Goal: Information Seeking & Learning: Learn about a topic

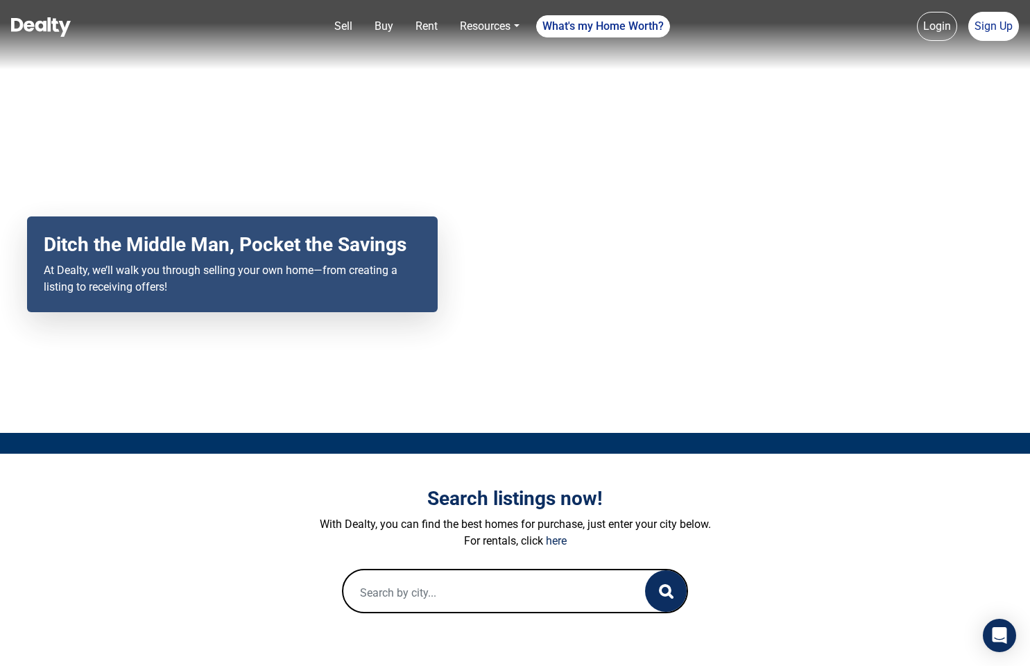
click at [432, 582] on input "text" at bounding box center [480, 592] width 275 height 44
click at [453, 593] on input "5051 s moccasin" at bounding box center [480, 592] width 275 height 44
click at [461, 592] on input "5051 s moccasin" at bounding box center [480, 592] width 275 height 44
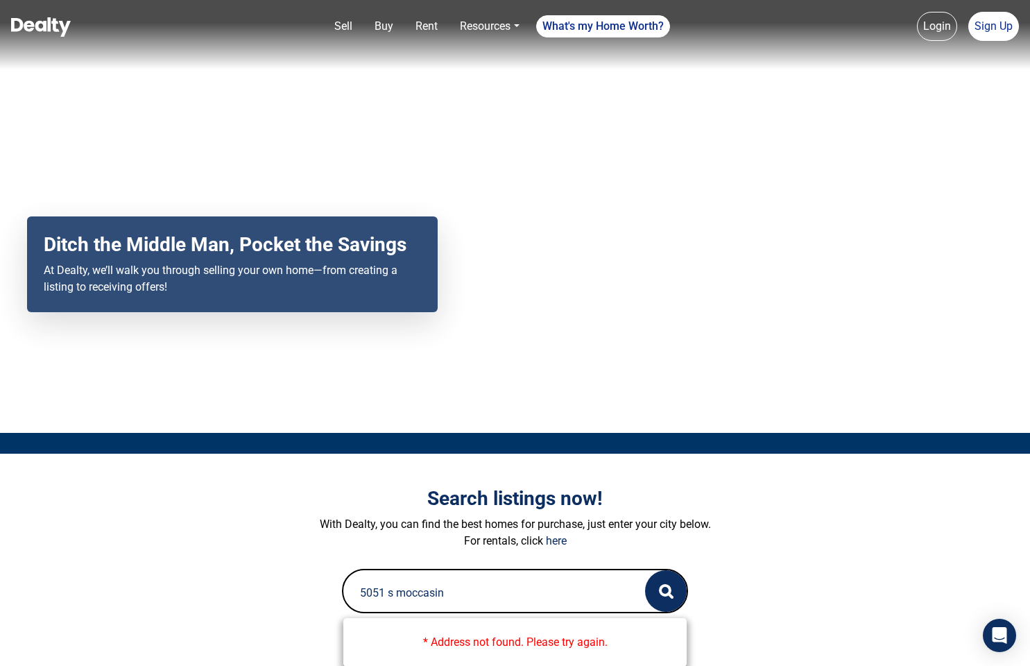
click at [461, 592] on input "5051 s moccasin" at bounding box center [480, 592] width 275 height 44
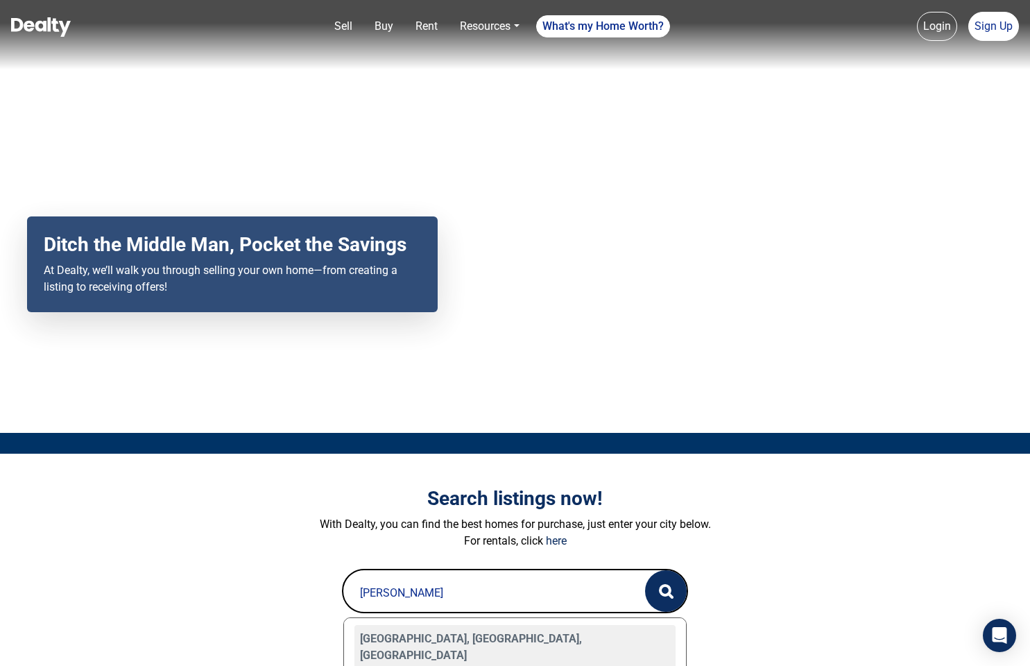
click at [462, 631] on div "Scottsdale, AZ, USA" at bounding box center [516, 647] width 322 height 44
type input "Scottsdale, AZ, USA"
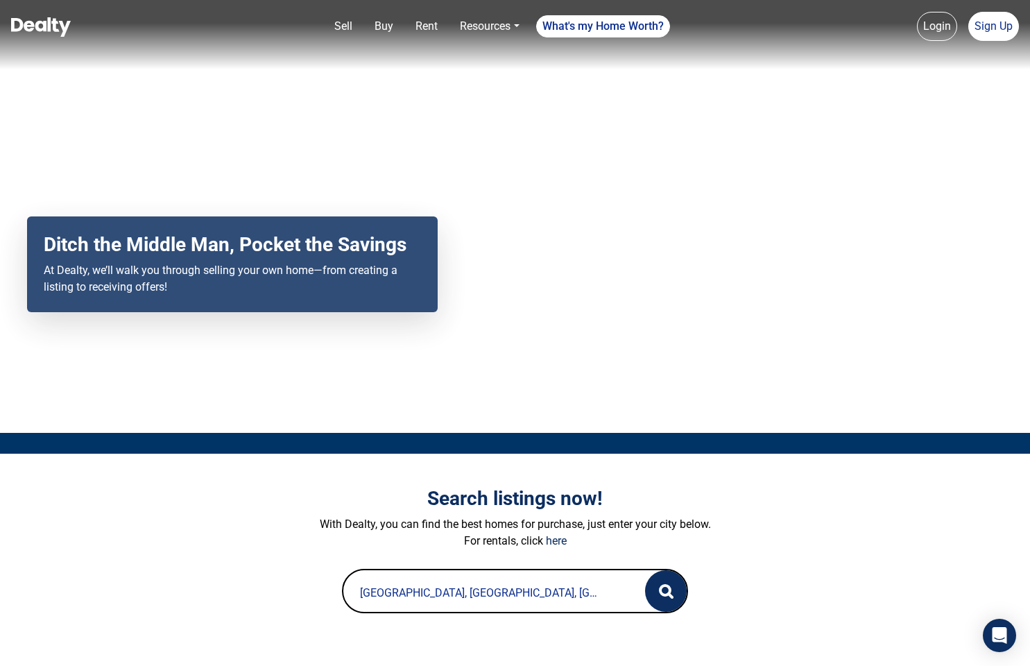
click at [666, 581] on button "button" at bounding box center [666, 591] width 42 height 42
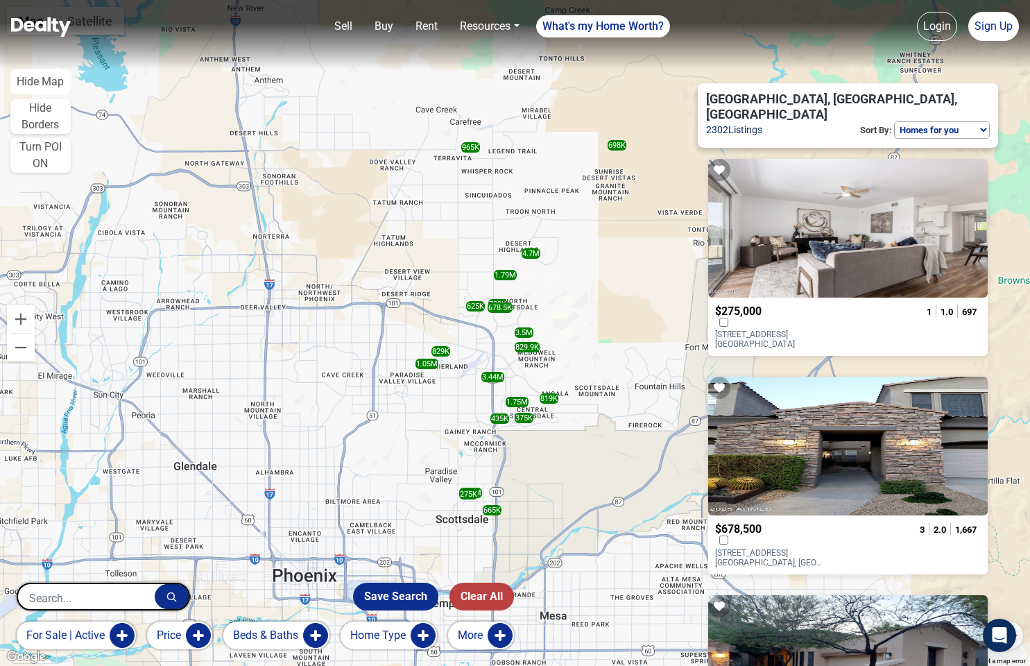
click at [846, 262] on div at bounding box center [848, 228] width 280 height 139
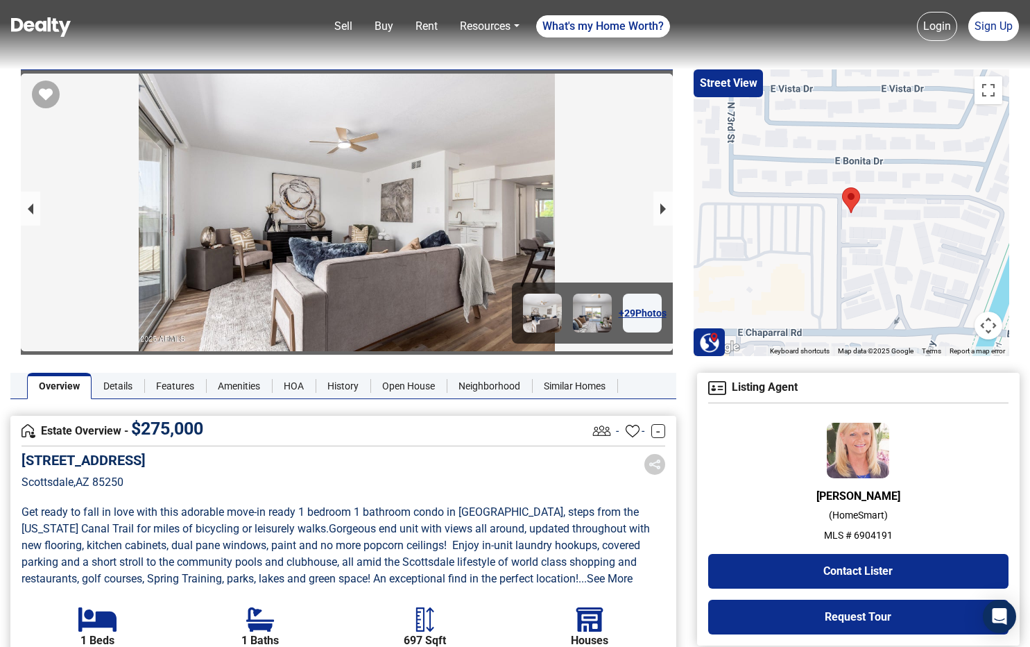
click at [638, 316] on link "+ 29 Photos" at bounding box center [642, 313] width 39 height 39
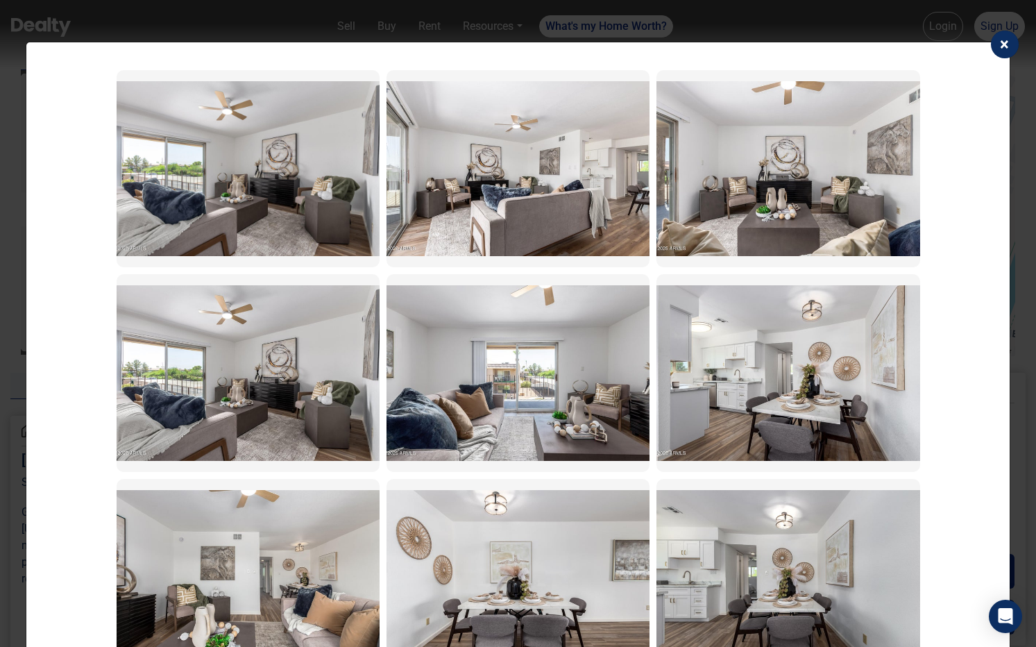
click at [1003, 44] on span "×" at bounding box center [1004, 44] width 9 height 19
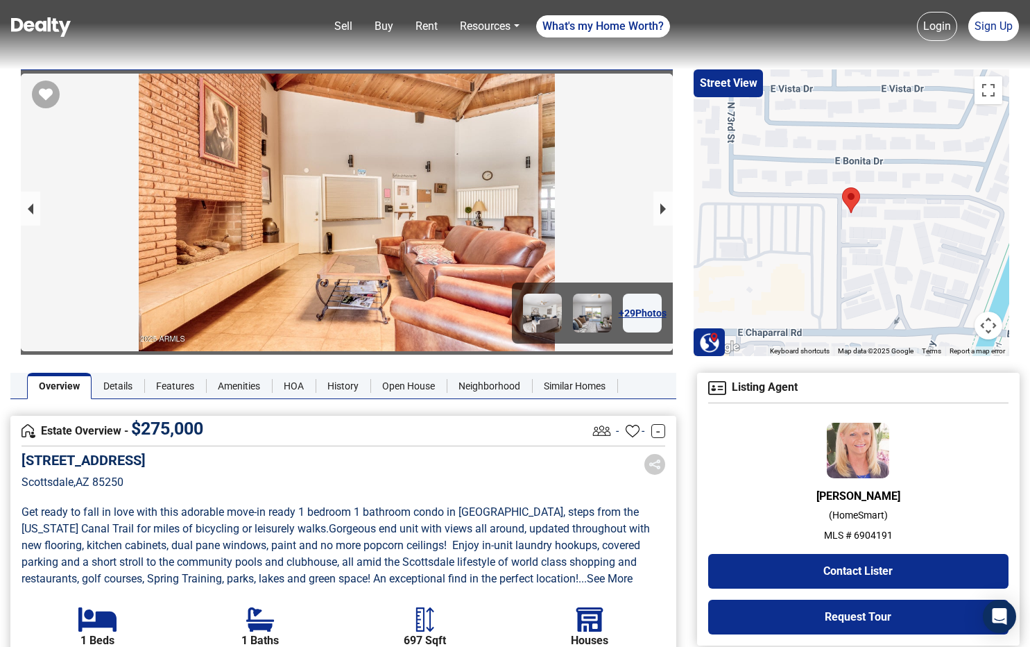
click at [375, 479] on div "[STREET_ADDRESS]" at bounding box center [344, 481] width 644 height 59
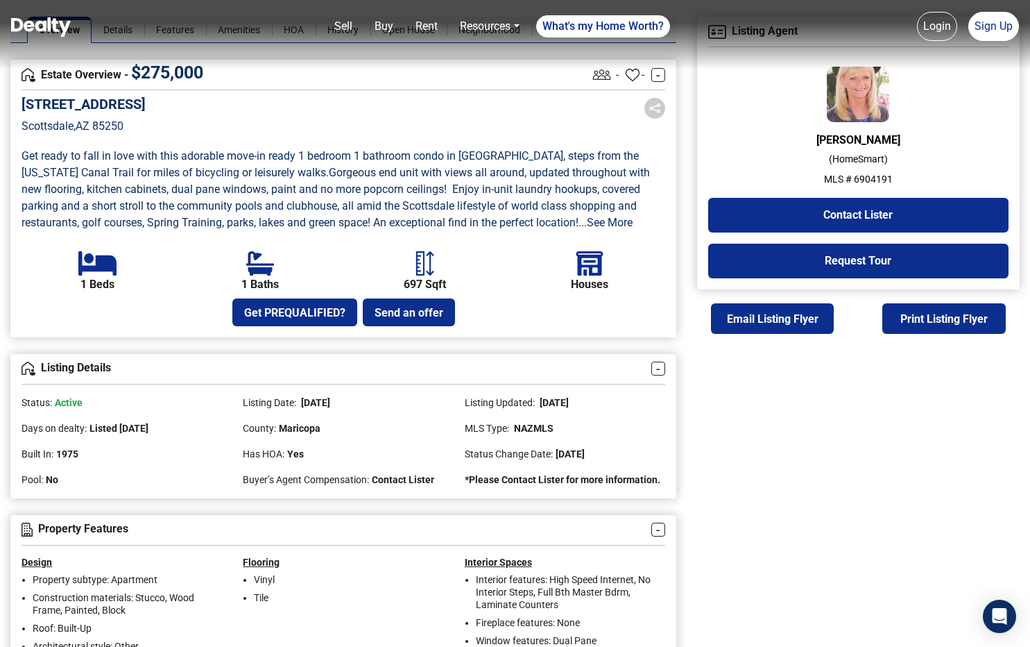
scroll to position [359, 0]
